Goal: Task Accomplishment & Management: Use online tool/utility

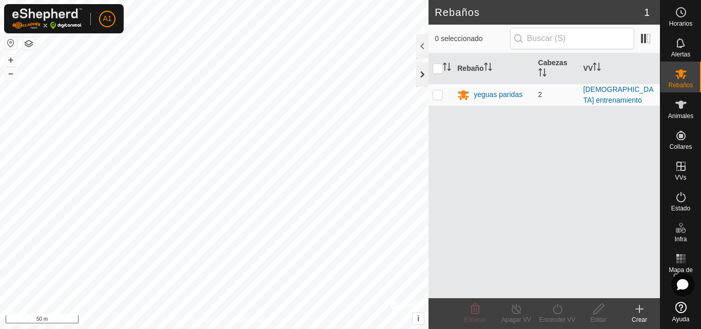
click at [418, 74] on div at bounding box center [422, 74] width 12 height 25
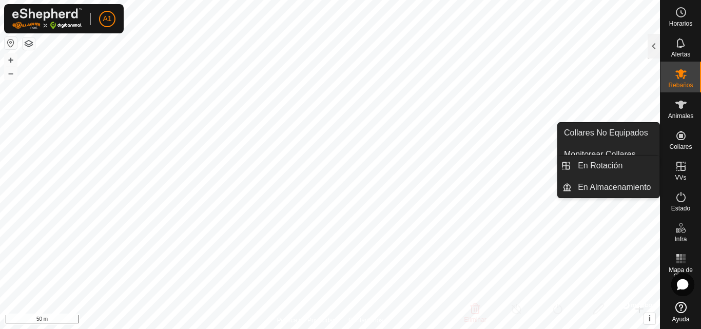
click at [679, 162] on icon at bounding box center [680, 166] width 9 height 9
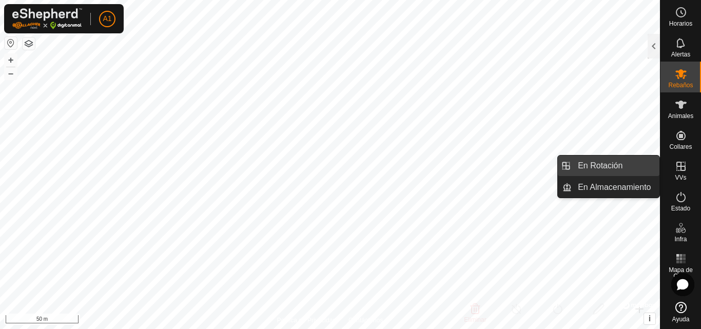
click at [628, 166] on link "En Rotación" at bounding box center [616, 165] width 88 height 21
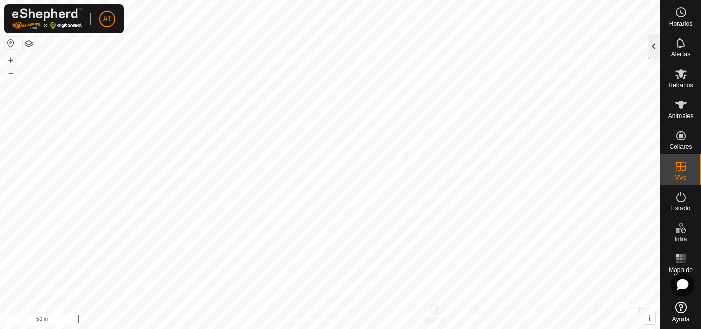
click at [653, 45] on div at bounding box center [653, 46] width 12 height 25
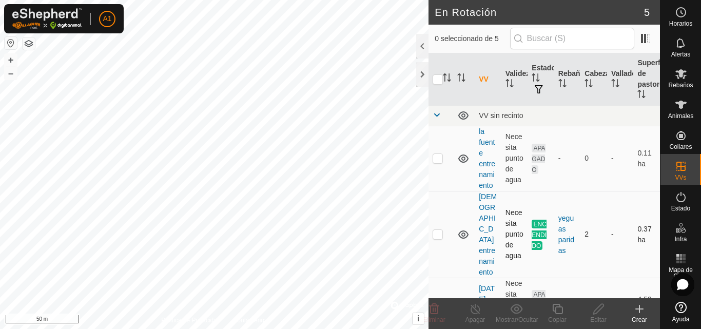
scroll to position [51, 0]
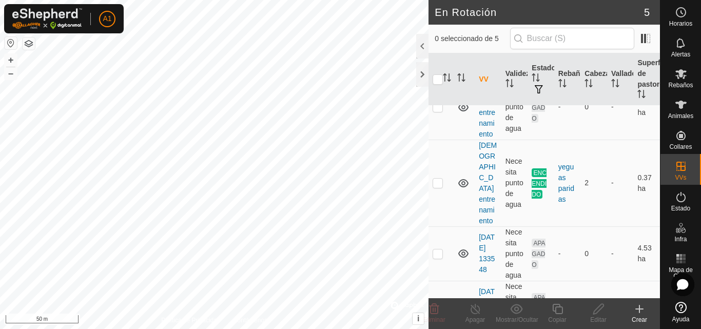
click at [636, 307] on icon at bounding box center [639, 309] width 12 height 12
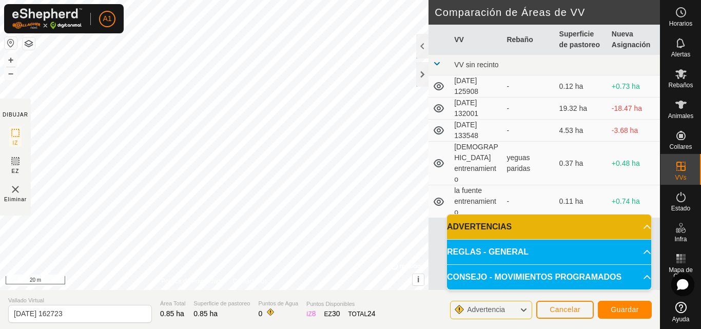
click at [522, 310] on icon at bounding box center [523, 309] width 8 height 13
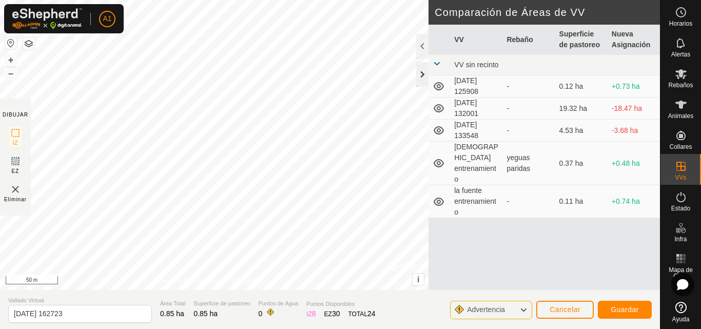
click at [426, 68] on div "DIBUJAR IZ EZ Eliminar Política de Privacidad Contáctenos + – ⇧ i © Mapbox , © …" at bounding box center [330, 145] width 660 height 290
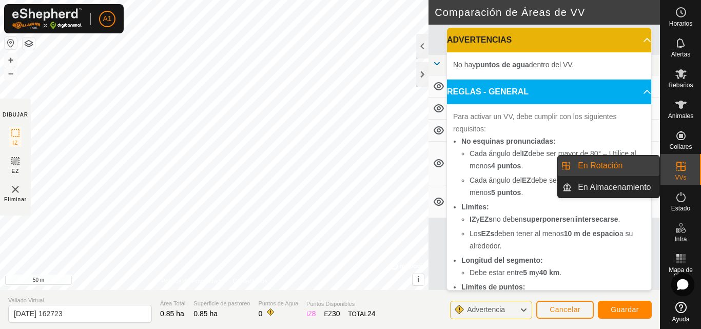
click at [634, 37] on p-accordion-header "ADVERTENCIAS" at bounding box center [549, 40] width 204 height 25
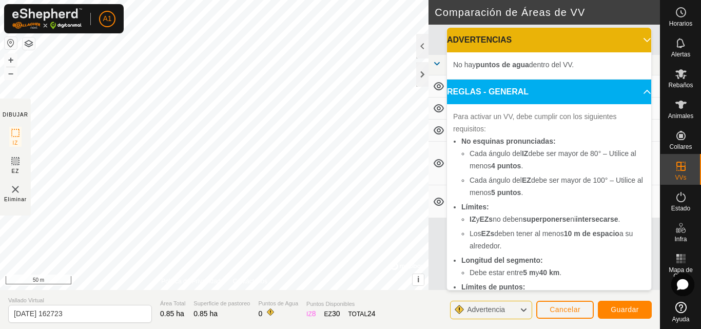
click at [634, 37] on p-accordion-header "ADVERTENCIAS" at bounding box center [549, 40] width 204 height 25
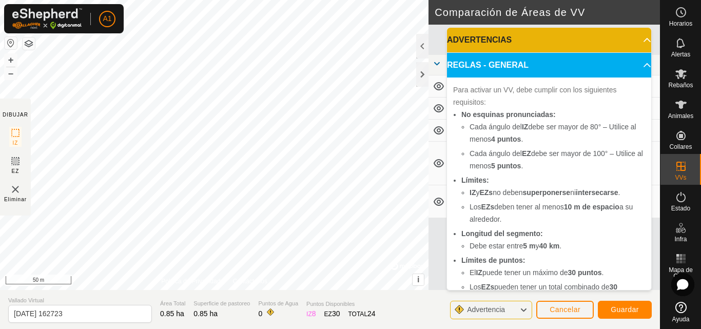
click at [631, 66] on p-accordion-header "REGLAS - GENERAL" at bounding box center [549, 65] width 204 height 25
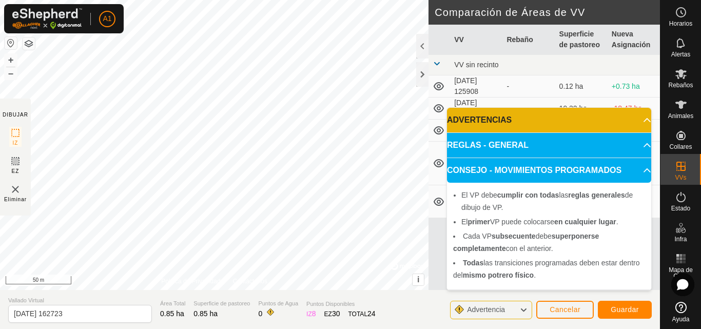
click at [644, 175] on p-accordion-header "CONSEJO - MOVIMIENTOS PROGRAMADOS" at bounding box center [549, 170] width 204 height 25
click at [643, 175] on p-accordion-header "CONSEJO - MOVIMIENTOS PROGRAMADOS" at bounding box center [549, 170] width 204 height 25
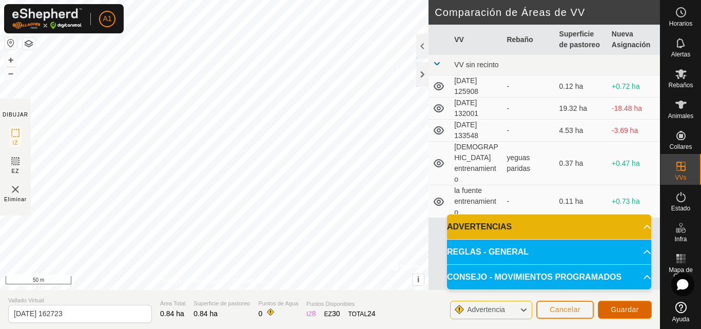
click at [632, 309] on span "Guardar" at bounding box center [625, 309] width 28 height 8
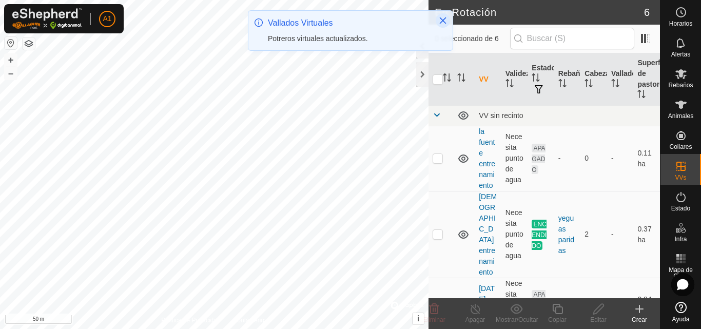
click at [441, 19] on icon "Close" at bounding box center [443, 20] width 7 height 7
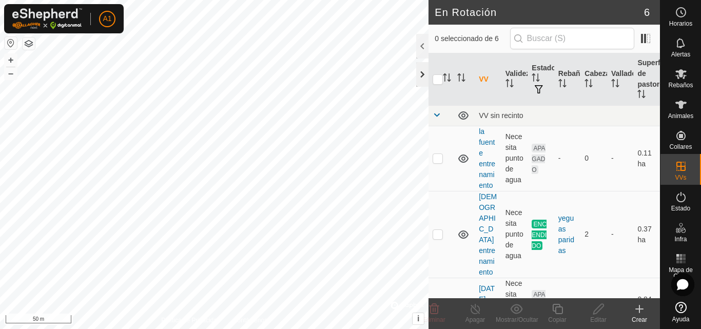
click at [419, 70] on div at bounding box center [422, 74] width 12 height 25
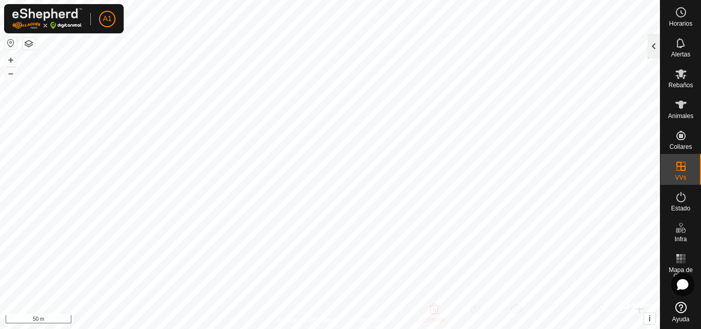
click at [652, 41] on div at bounding box center [653, 46] width 12 height 25
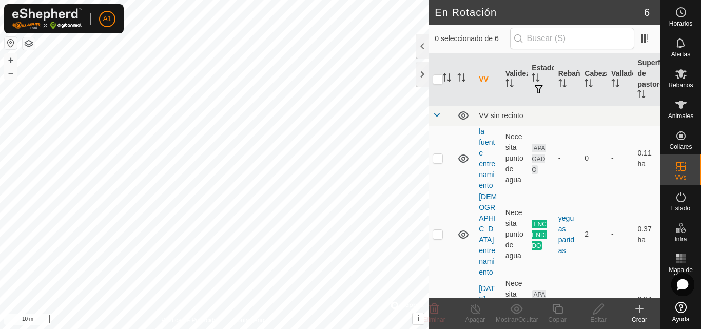
click at [639, 311] on icon at bounding box center [639, 308] width 0 height 7
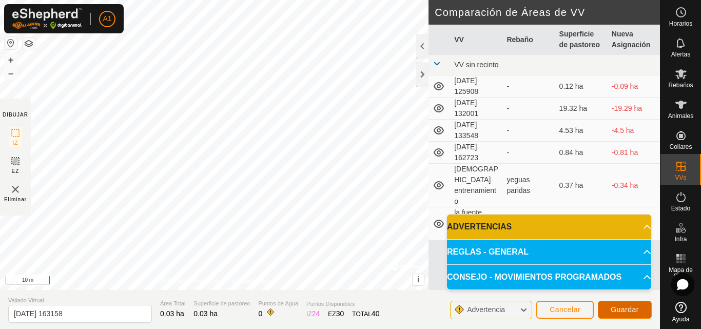
click at [628, 309] on span "Guardar" at bounding box center [625, 309] width 28 height 8
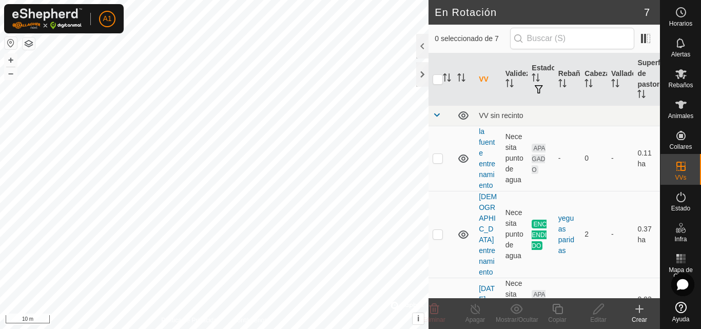
click at [640, 312] on icon at bounding box center [639, 309] width 12 height 12
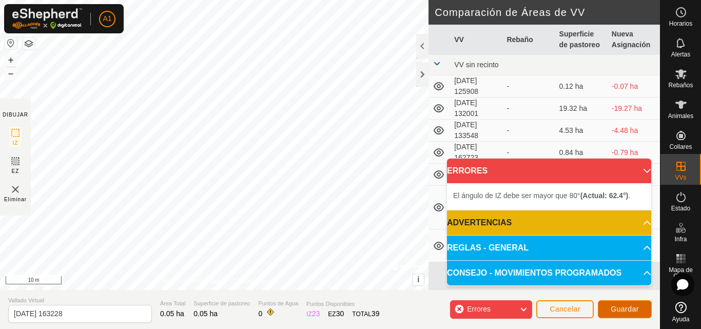
click at [627, 312] on span "Guardar" at bounding box center [625, 309] width 28 height 8
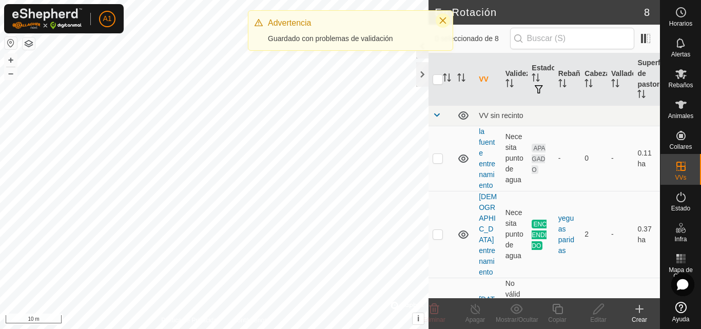
click at [439, 16] on icon "Close" at bounding box center [443, 20] width 8 height 8
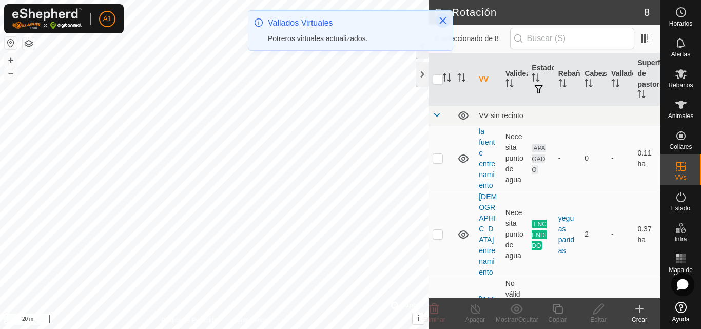
click at [446, 22] on icon "Close" at bounding box center [443, 20] width 8 height 8
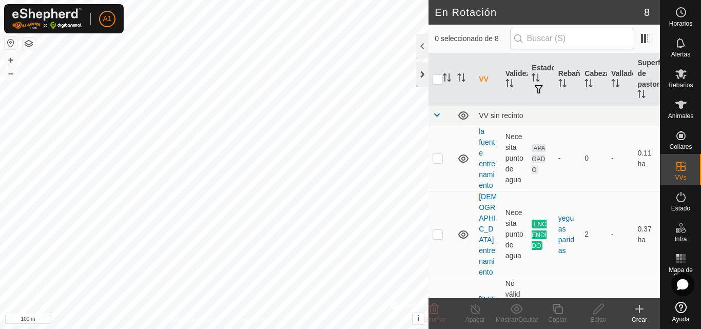
click at [427, 67] on div at bounding box center [422, 74] width 12 height 25
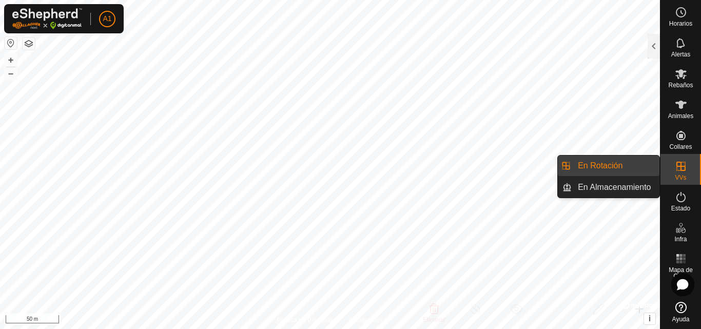
click at [686, 174] on span "VVs" at bounding box center [680, 177] width 11 height 6
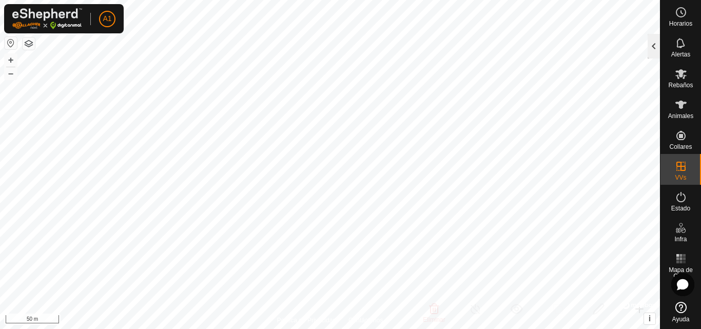
click at [652, 54] on div at bounding box center [653, 46] width 12 height 25
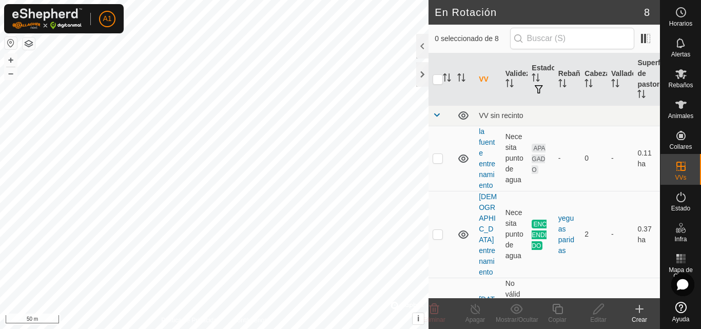
click at [642, 311] on icon at bounding box center [639, 309] width 12 height 12
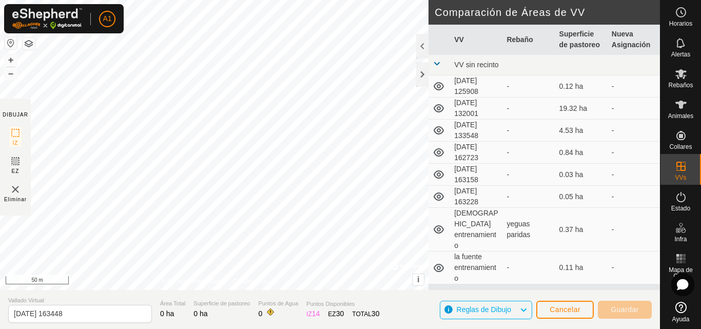
click at [339, 298] on div "DIBUJAR IZ EZ Eliminar Política de Privacidad Contáctenos + – ⇧ i © Mapbox , © …" at bounding box center [330, 164] width 660 height 329
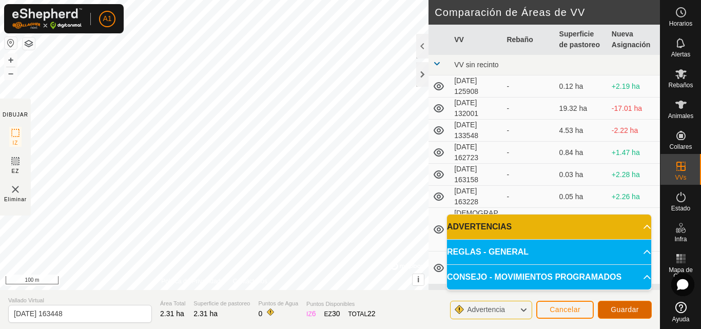
click at [620, 306] on span "Guardar" at bounding box center [625, 309] width 28 height 8
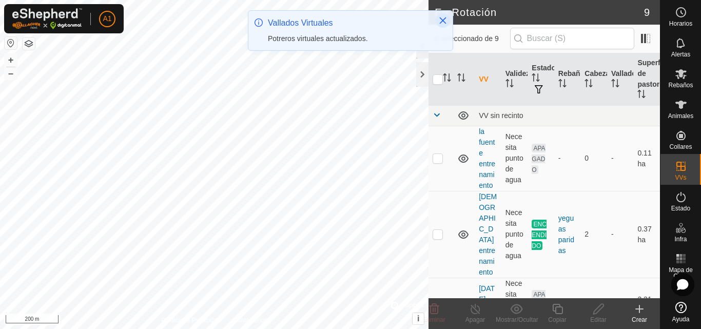
click at [438, 22] on button "Close" at bounding box center [443, 20] width 14 height 14
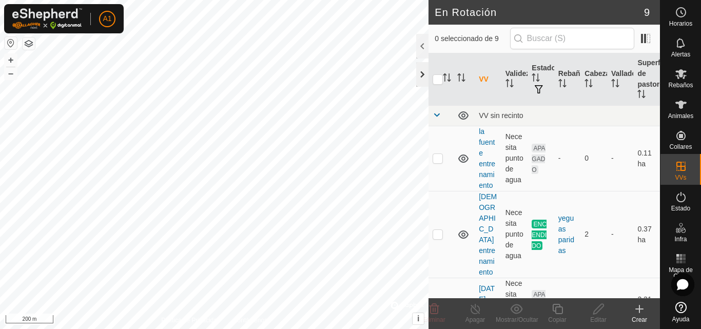
click at [424, 65] on div at bounding box center [422, 74] width 12 height 25
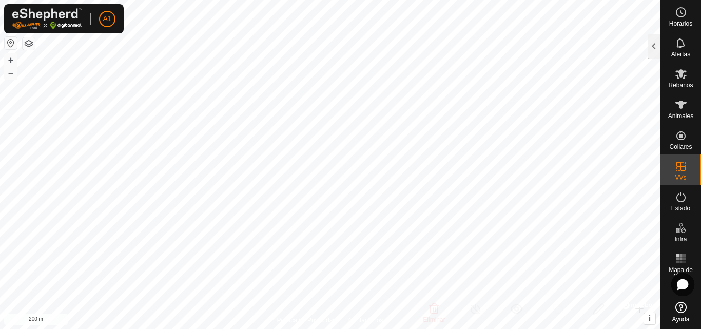
click at [600, 328] on html "A1 Horarios Alertas Rebaños Animales Collares VVs Estado Infra Mapa de Calor Ay…" at bounding box center [350, 164] width 701 height 329
click at [519, 328] on html "A1 Horarios Alertas Rebaños Animales Collares VVs Estado Infra Mapa de Calor Ay…" at bounding box center [350, 164] width 701 height 329
click at [473, 328] on html "A1 Horarios Alertas Rebaños Animales Collares VVs Estado Infra Mapa de Calor Ay…" at bounding box center [350, 164] width 701 height 329
click at [477, 328] on html "A1 Horarios Alertas Rebaños Animales Collares VVs Estado Infra Mapa de Calor Ay…" at bounding box center [350, 164] width 701 height 329
checkbox input "true"
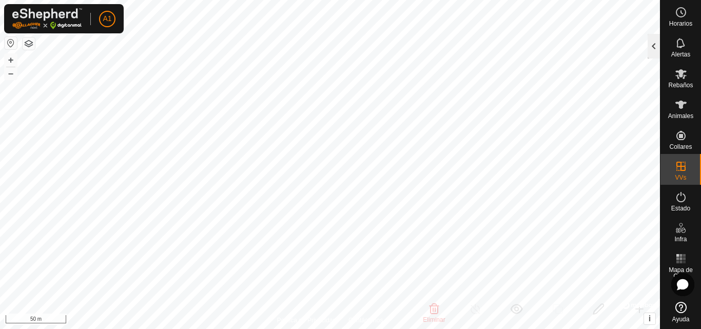
click at [653, 45] on div at bounding box center [653, 46] width 12 height 25
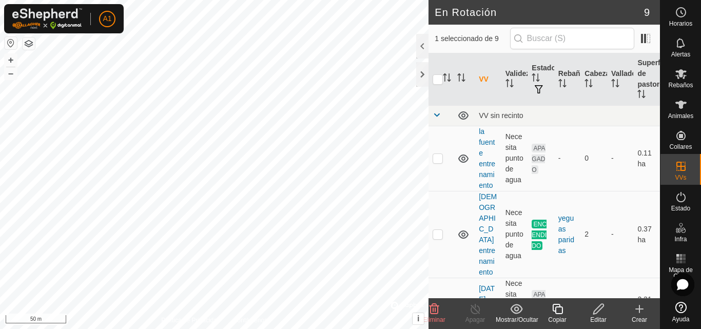
click at [595, 313] on icon at bounding box center [598, 309] width 10 height 10
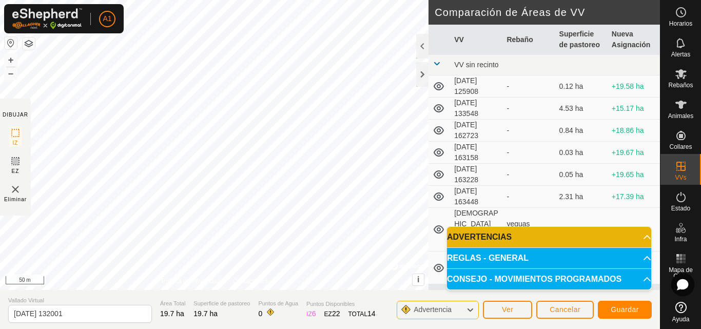
click at [420, 43] on div at bounding box center [422, 46] width 12 height 25
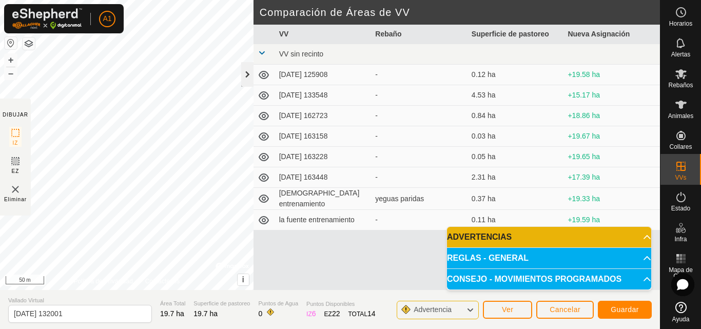
click at [245, 74] on div at bounding box center [247, 74] width 12 height 25
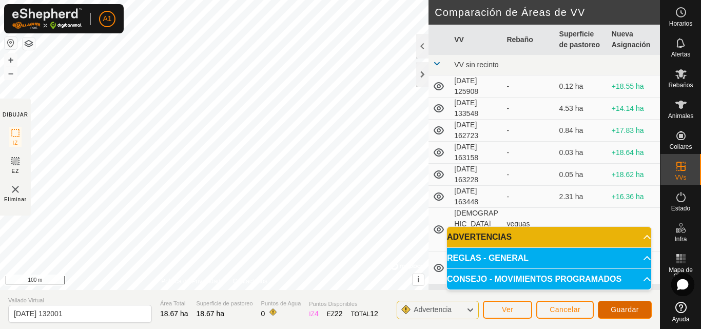
click at [628, 308] on span "Guardar" at bounding box center [625, 309] width 28 height 8
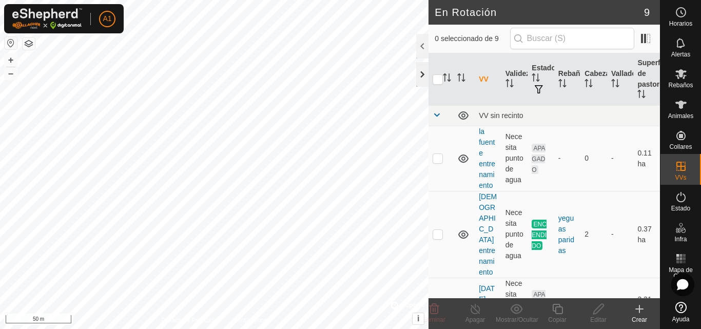
click at [424, 70] on div at bounding box center [422, 74] width 12 height 25
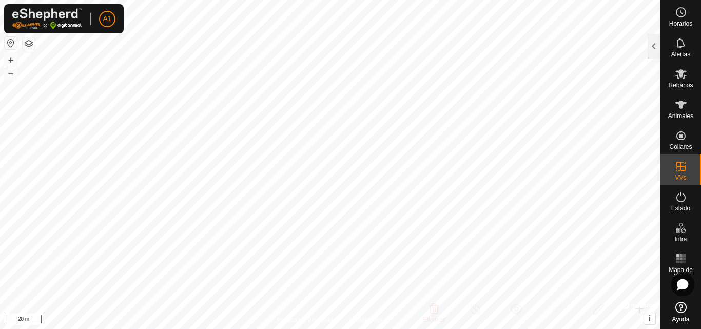
click at [397, 328] on html "A1 Horarios Alertas Rebaños Animales Collares VVs Estado Infra Mapa de Calor Ay…" at bounding box center [350, 164] width 701 height 329
click at [367, 0] on html "A1 Horarios Alertas Rebaños Animales Collares VVs Estado Infra Mapa de Calor Ay…" at bounding box center [350, 164] width 701 height 329
click at [399, 0] on html "A1 Horarios Alertas Rebaños Animales Collares VVs Estado Infra Mapa de Calor Ay…" at bounding box center [350, 164] width 701 height 329
click at [650, 54] on div at bounding box center [653, 46] width 12 height 25
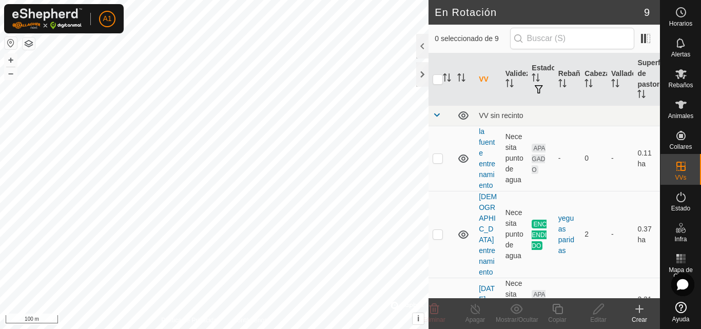
click at [637, 311] on icon at bounding box center [639, 309] width 12 height 12
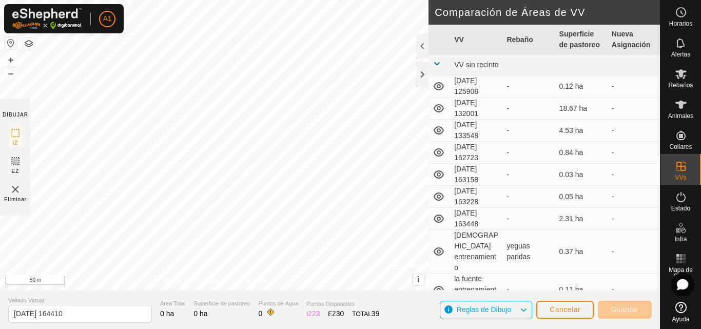
click at [236, 0] on html "A1 Horarios Alertas Rebaños Animales Collares VVs Estado Infra Mapa de Calor Ay…" at bounding box center [350, 164] width 701 height 329
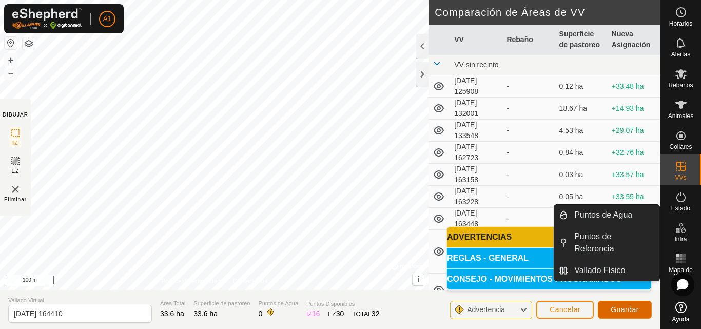
click at [643, 304] on button "Guardar" at bounding box center [625, 310] width 54 height 18
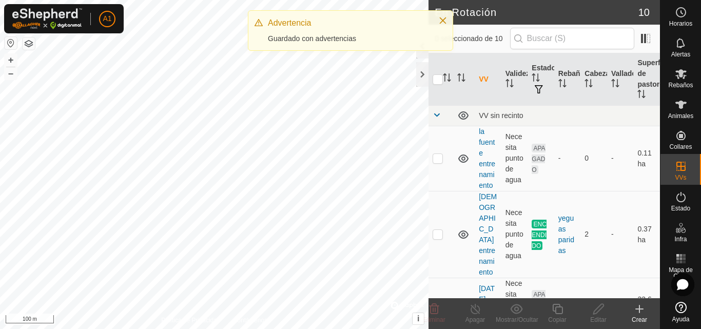
click at [422, 53] on div "Advertencia Guardado con advertencias" at bounding box center [350, 34] width 205 height 49
click at [427, 85] on div at bounding box center [422, 74] width 12 height 25
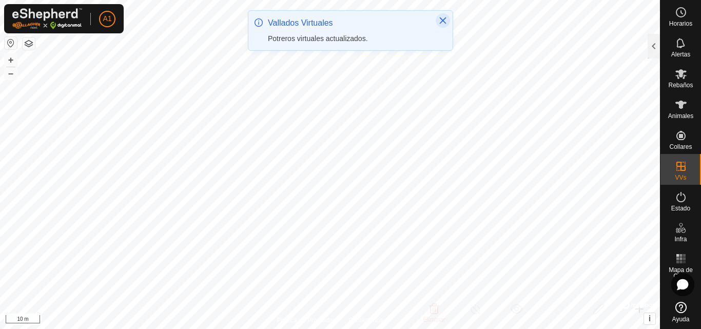
click at [447, 19] on button "Close" at bounding box center [443, 20] width 14 height 14
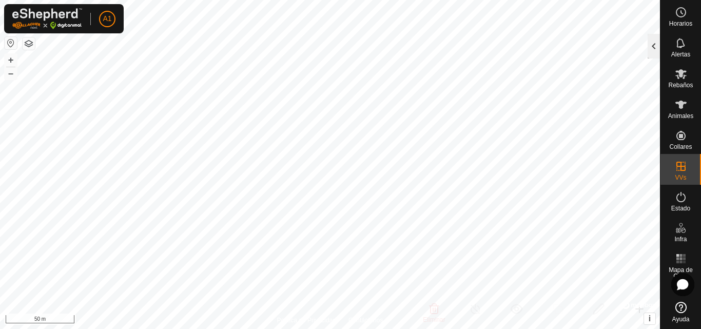
click at [658, 50] on div at bounding box center [653, 46] width 12 height 25
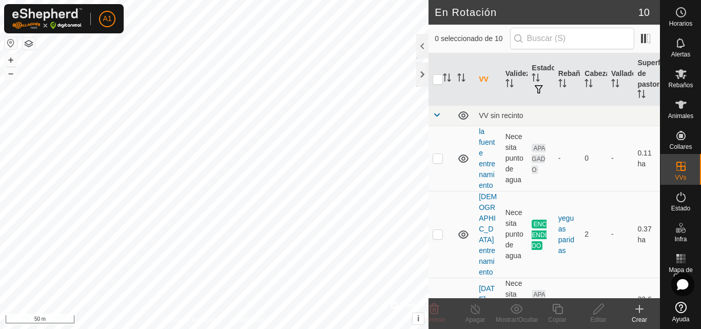
click at [643, 320] on div "Crear" at bounding box center [639, 319] width 41 height 9
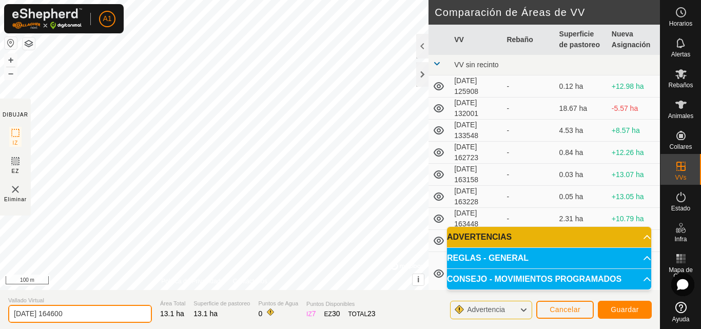
drag, startPoint x: 89, startPoint y: 316, endPoint x: 0, endPoint y: 299, distance: 90.5
click at [0, 298] on section "Vallado Virtual [DATE] 164600 Área Total 13.1 ha Superficie de pastoreo 13.1 ha…" at bounding box center [330, 309] width 660 height 39
type input "[DEMOGRAPHIC_DATA]"
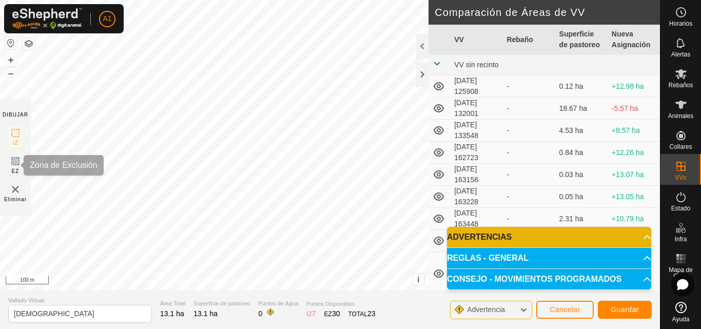
click at [13, 165] on rect at bounding box center [15, 161] width 8 height 8
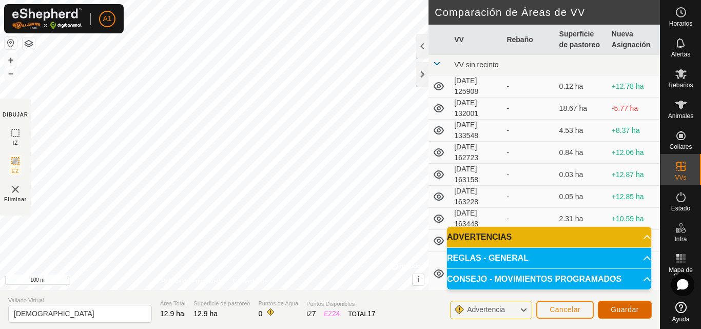
click at [631, 307] on span "Guardar" at bounding box center [625, 309] width 28 height 8
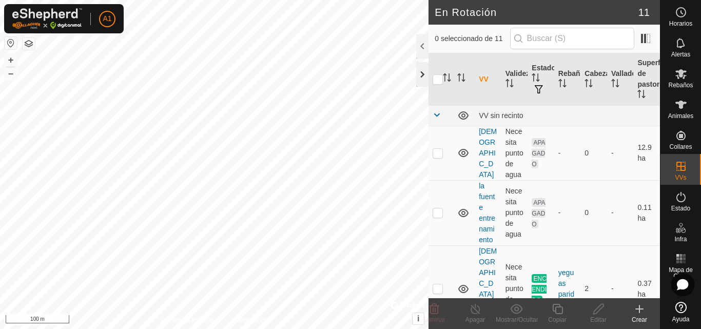
click at [422, 71] on div "A1 Horarios Alertas Rebaños Animales Collares VVs Estado Infra Mapa de Calor Ay…" at bounding box center [350, 164] width 701 height 329
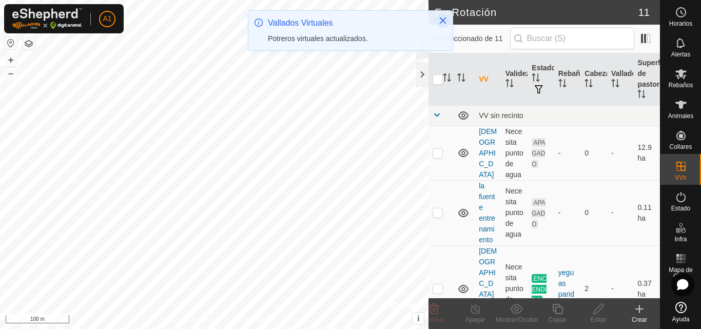
click at [443, 18] on icon "Close" at bounding box center [443, 20] width 8 height 8
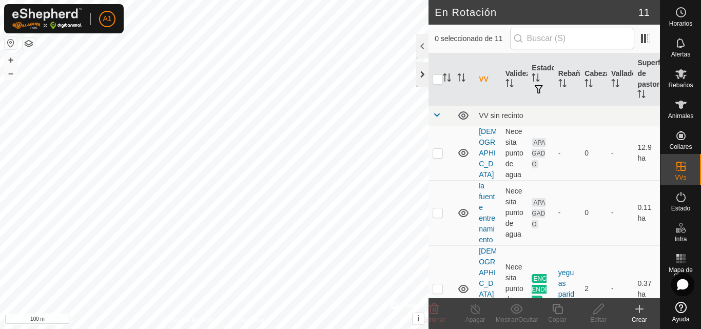
click at [420, 68] on div at bounding box center [422, 74] width 12 height 25
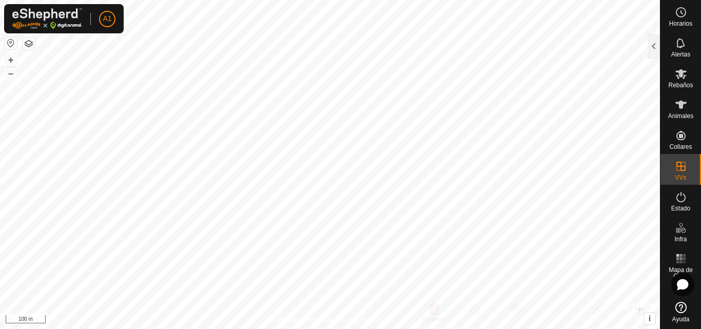
click at [430, 328] on html "A1 Horarios Alertas Rebaños Animales Collares VVs Estado Infra Mapa de Calor Ay…" at bounding box center [350, 164] width 701 height 329
click at [459, 328] on html "A1 Horarios Alertas Rebaños Animales Collares VVs Estado Infra Mapa de Calor Ay…" at bounding box center [350, 164] width 701 height 329
click at [582, 328] on html "A1 Horarios Alertas Rebaños Animales Collares VVs Estado Infra Mapa de Calor Ay…" at bounding box center [350, 164] width 701 height 329
click at [524, 328] on html "A1 Horarios Alertas Rebaños Animales Collares VVs Estado Infra Mapa de Calor Ay…" at bounding box center [350, 164] width 701 height 329
click at [612, 328] on html "A1 Horarios Alertas Rebaños Animales Collares VVs Estado Infra Mapa de Calor Ay…" at bounding box center [350, 164] width 701 height 329
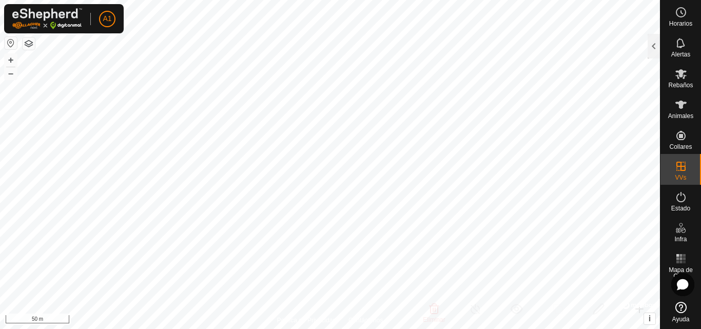
click at [673, 328] on html "A1 Horarios Alertas Rebaños Animales Collares VVs Estado Infra Mapa de Calor Ay…" at bounding box center [350, 164] width 701 height 329
click at [639, 328] on html "A1 Horarios Alertas Rebaños Animales Collares VVs Estado Infra Mapa de Calor Ay…" at bounding box center [350, 164] width 701 height 329
click at [608, 328] on html "A1 Horarios Alertas Rebaños Animales Collares VVs Estado Infra Mapa de Calor Ay…" at bounding box center [350, 164] width 701 height 329
click at [660, 140] on div "Horarios Alertas Rebaños Animales Collares VVs Estado Infra Mapa de Calor Ayuda…" at bounding box center [350, 164] width 701 height 329
checkbox input "true"
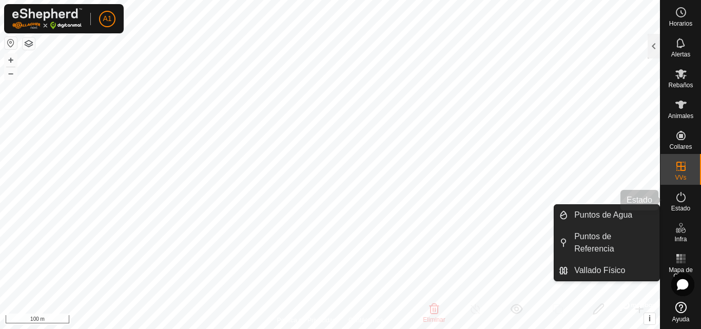
click at [681, 193] on icon at bounding box center [680, 197] width 9 height 10
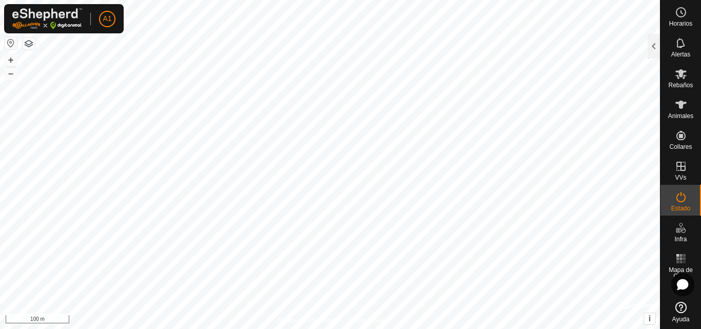
click at [681, 195] on icon at bounding box center [680, 197] width 9 height 10
click at [656, 51] on div at bounding box center [653, 46] width 12 height 25
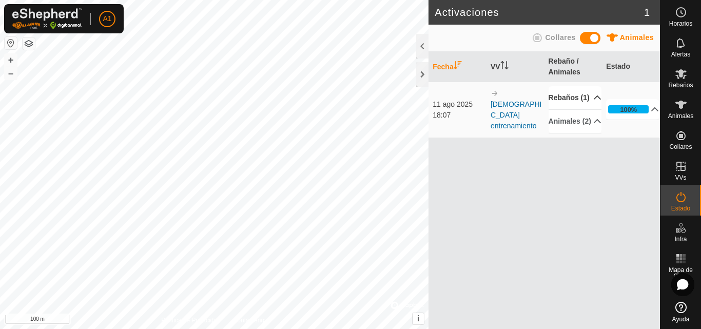
click at [557, 109] on p-accordion-header "Rebaños (1)" at bounding box center [574, 97] width 53 height 23
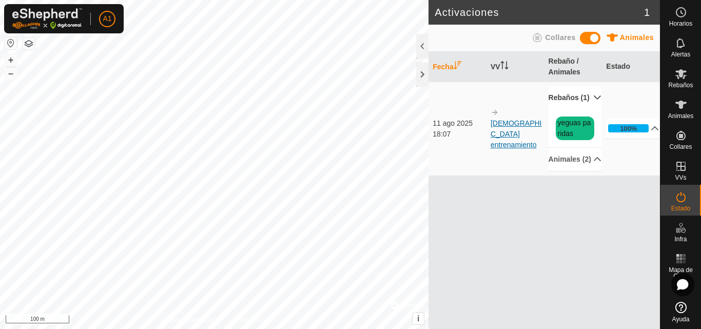
click at [520, 143] on link "[DEMOGRAPHIC_DATA] entrenamiento" at bounding box center [515, 134] width 51 height 30
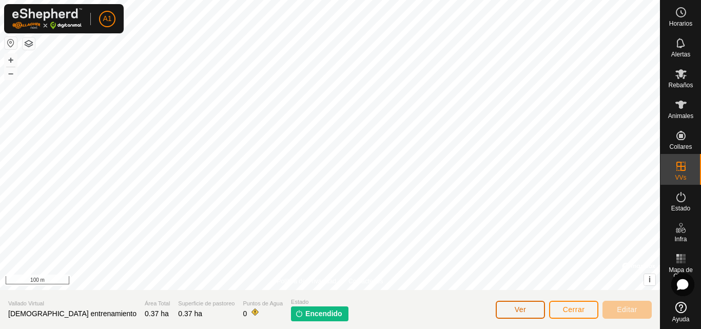
click at [540, 313] on button "Ver" at bounding box center [520, 310] width 49 height 18
click at [561, 293] on div "Política de Privacidad Contáctenos + – ⇧ i © Mapbox , © OpenStreetMap , Improve…" at bounding box center [330, 164] width 660 height 329
click at [606, 308] on div "Política de Privacidad Contáctenos + – ⇧ i © Mapbox , © OpenStreetMap , Improve…" at bounding box center [330, 164] width 660 height 329
click at [563, 309] on span "Cerrar" at bounding box center [574, 309] width 22 height 8
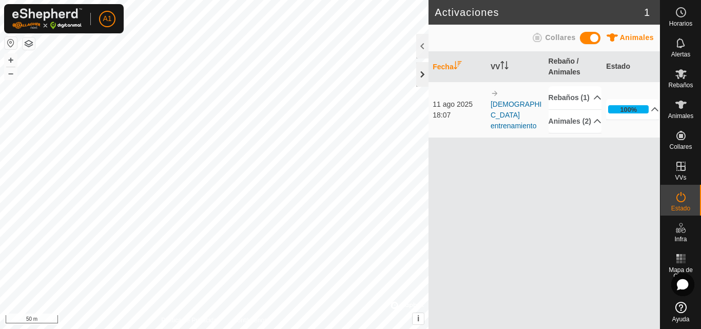
click at [427, 74] on div at bounding box center [422, 74] width 12 height 25
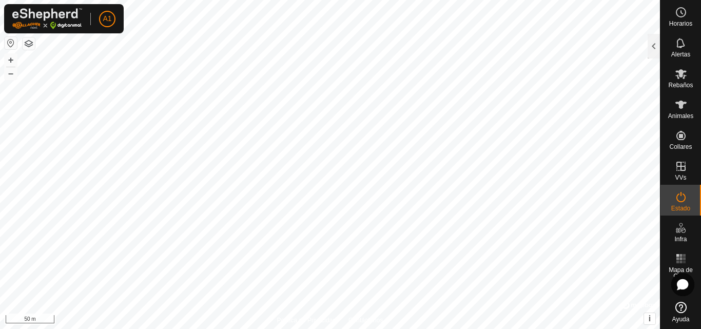
click at [540, 0] on html "A1 Horarios Alertas Rebaños Animales Collares VVs Estado Infra Mapa de Calor Ay…" at bounding box center [350, 164] width 701 height 329
click at [523, 0] on html "A1 Horarios Alertas Rebaños Animales Collares VVs Estado Infra Mapa de Calor Ay…" at bounding box center [350, 164] width 701 height 329
